Goal: Information Seeking & Learning: Learn about a topic

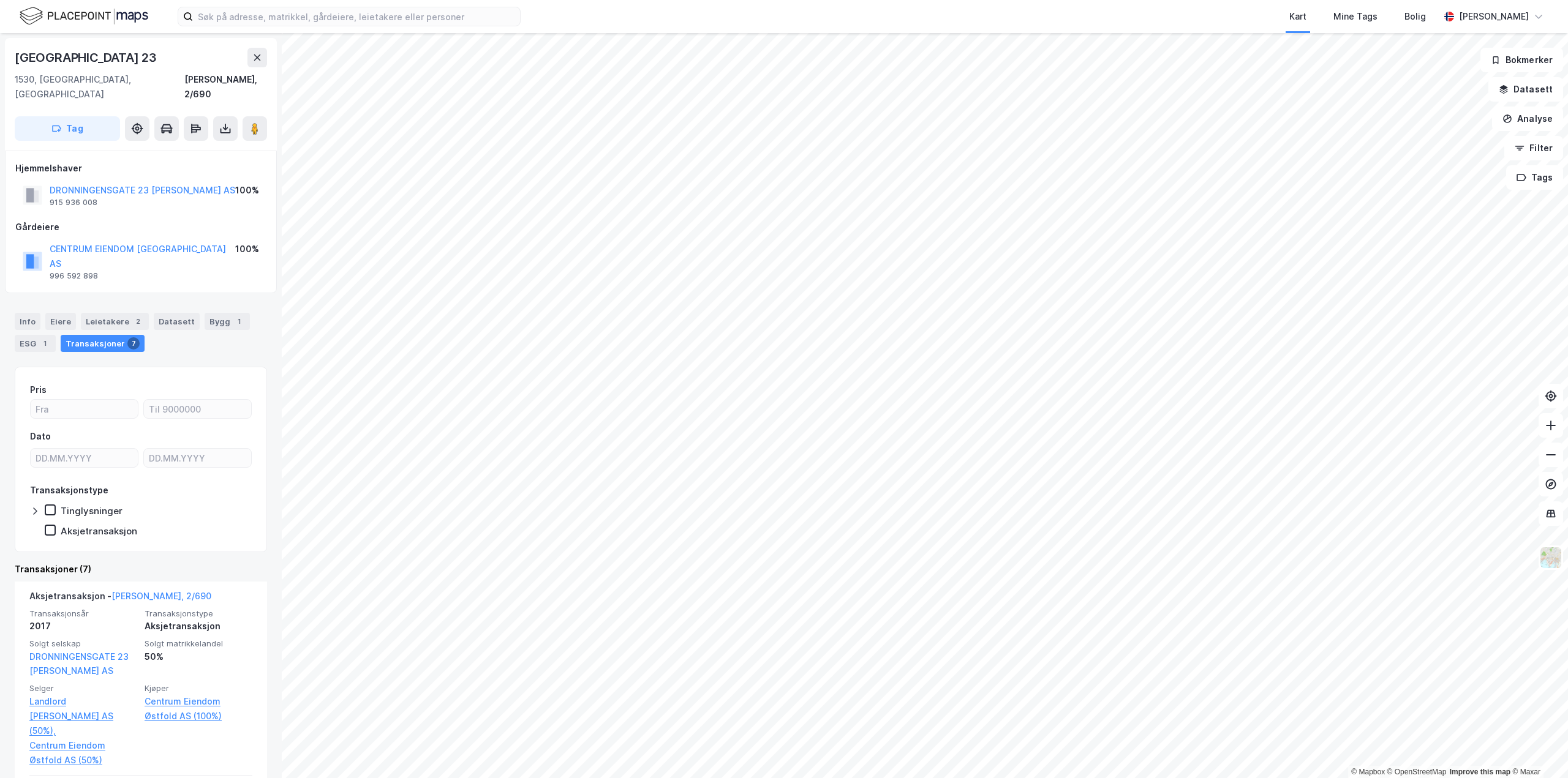
click at [716, 31] on div "Kart Mine Tags Bolig Daniel Petersen © Mapbox © OpenStreetMap Improve this map …" at bounding box center [784, 389] width 1568 height 778
click at [1517, 85] on button "Datasett" at bounding box center [1526, 90] width 75 height 25
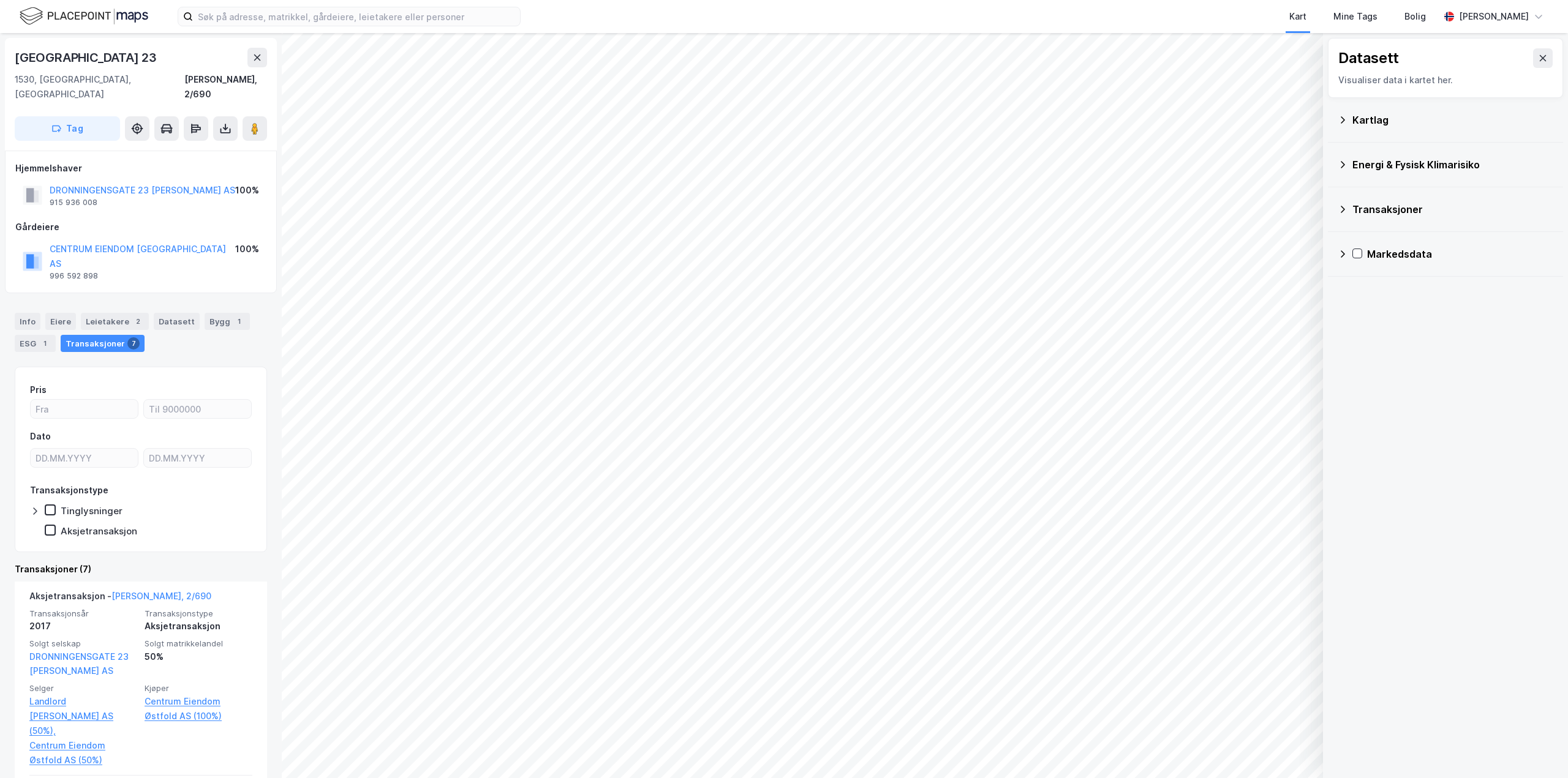
click at [1343, 115] on icon at bounding box center [1342, 120] width 10 height 10
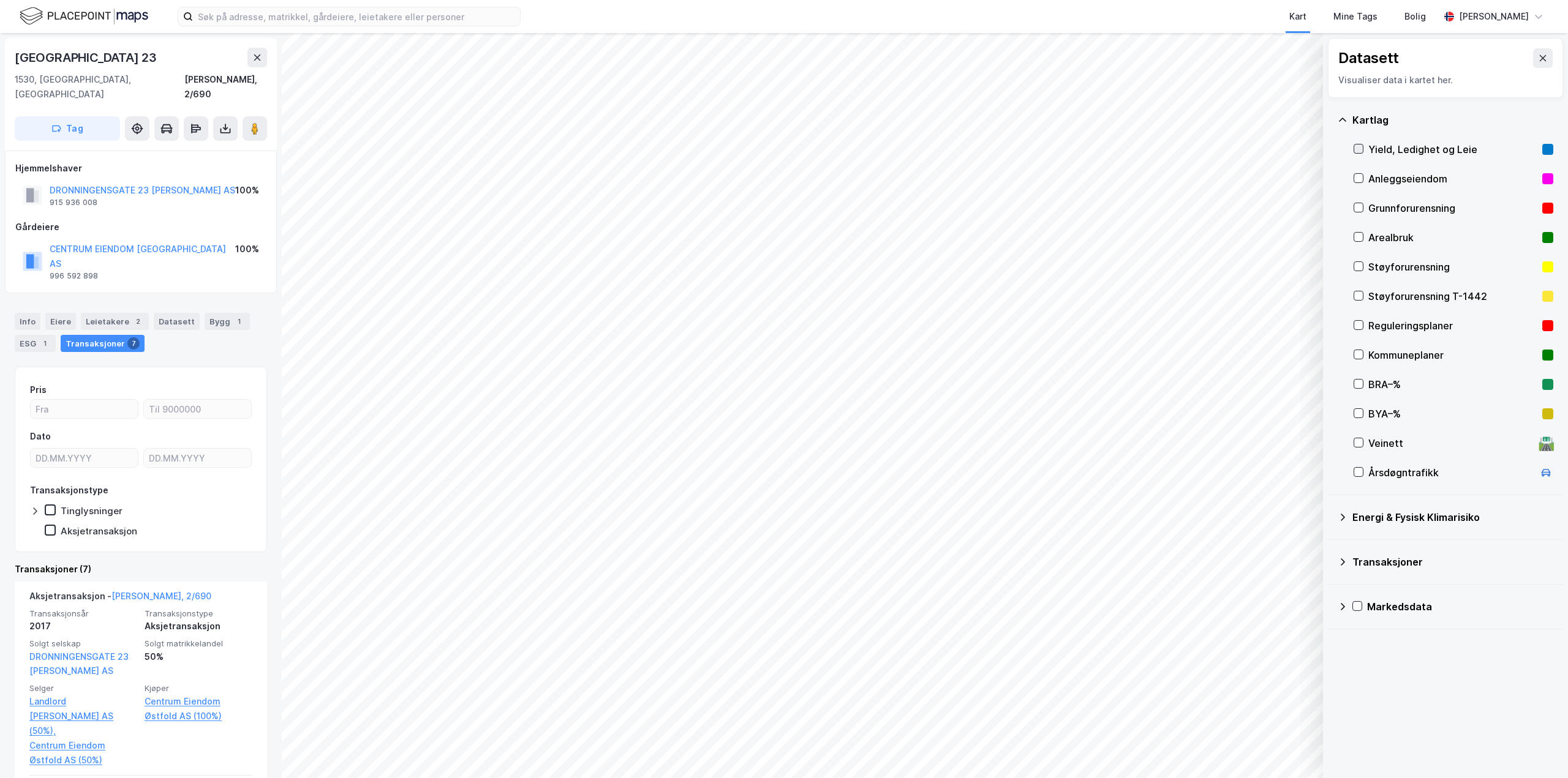
click at [1359, 150] on icon at bounding box center [1359, 149] width 7 height 4
click at [1397, 155] on div "Yield, Ledighet og Leie" at bounding box center [1453, 149] width 169 height 15
click at [1356, 148] on icon at bounding box center [1359, 149] width 9 height 9
click at [1235, 740] on button "Vis" at bounding box center [1260, 746] width 101 height 19
click at [1235, 740] on button "Lukk" at bounding box center [1226, 746] width 169 height 19
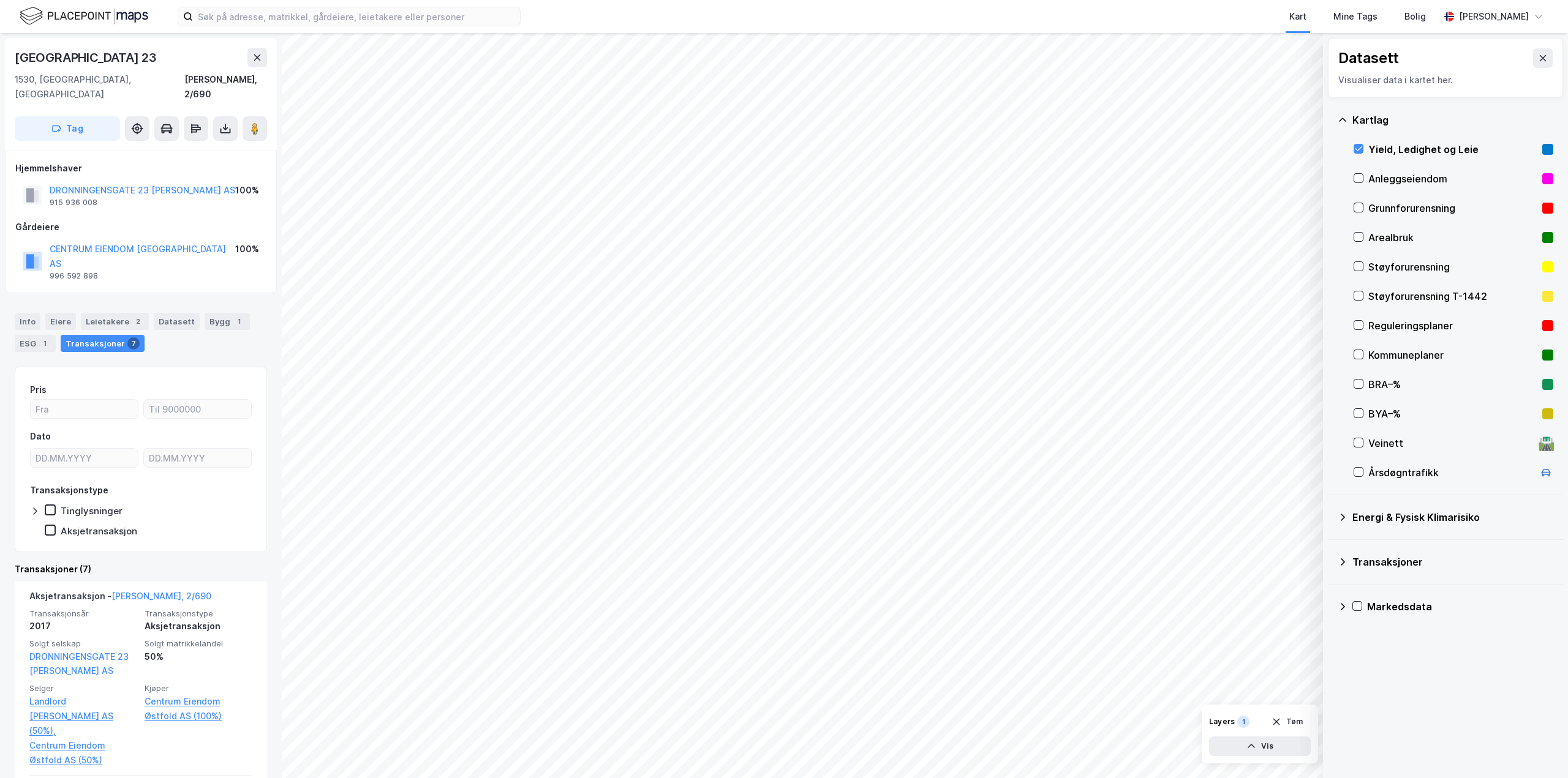
click at [1379, 145] on div "Yield, Ledighet og Leie" at bounding box center [1453, 149] width 169 height 15
click at [1360, 317] on div "Reguleringsplaner" at bounding box center [1453, 325] width 200 height 29
